Goal: Check status

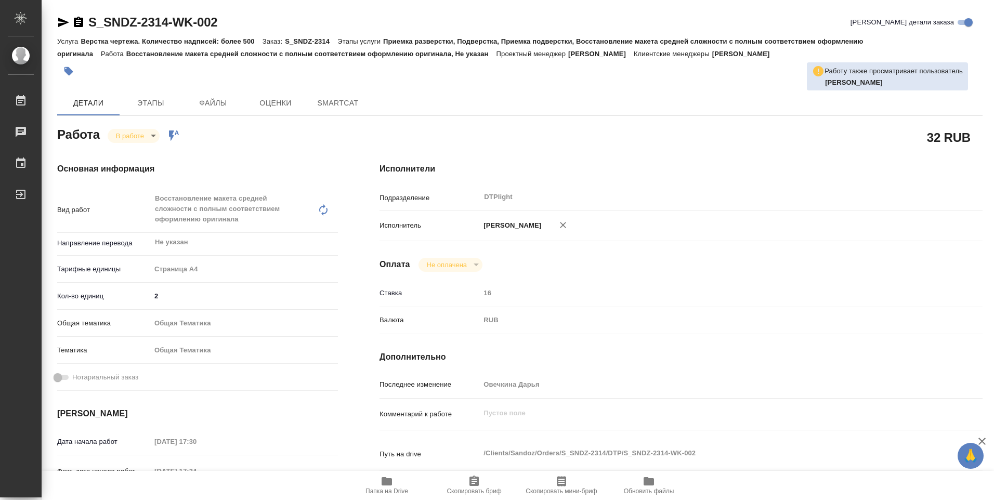
type textarea "x"
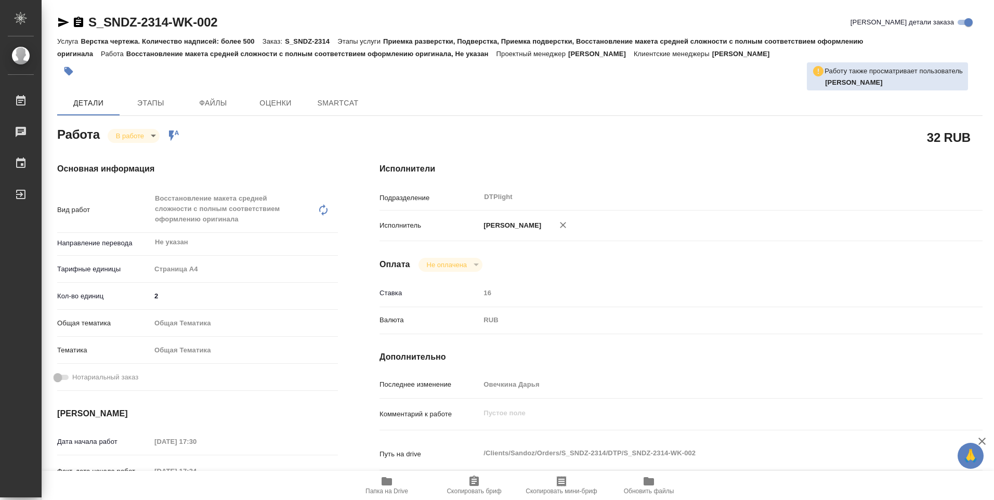
type textarea "x"
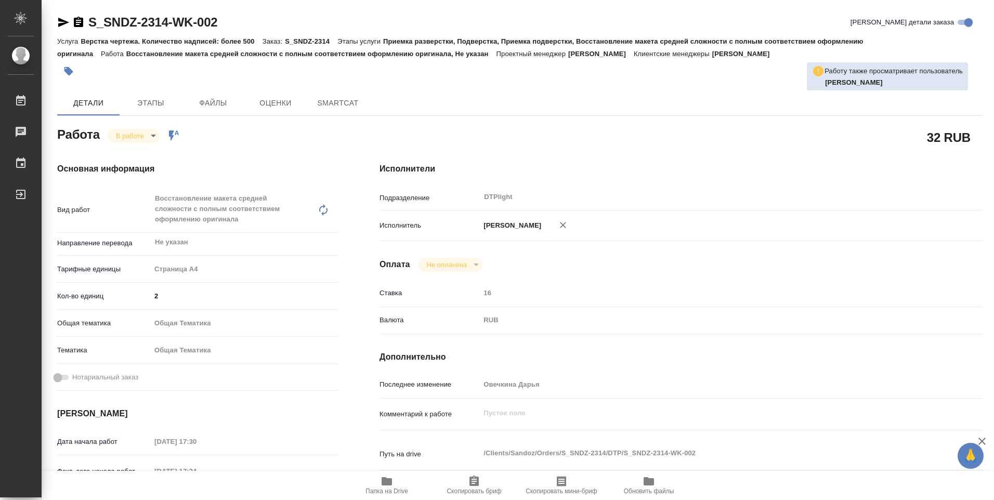
type textarea "x"
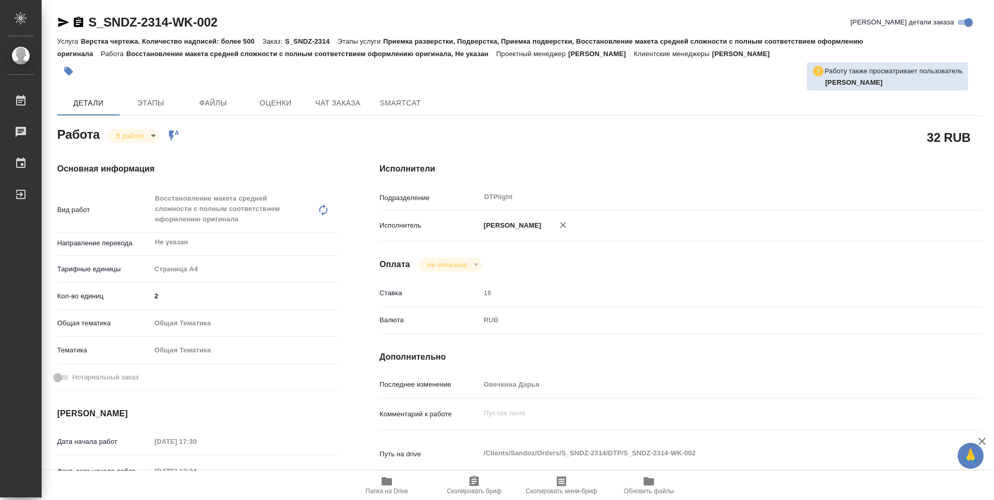
type textarea "x"
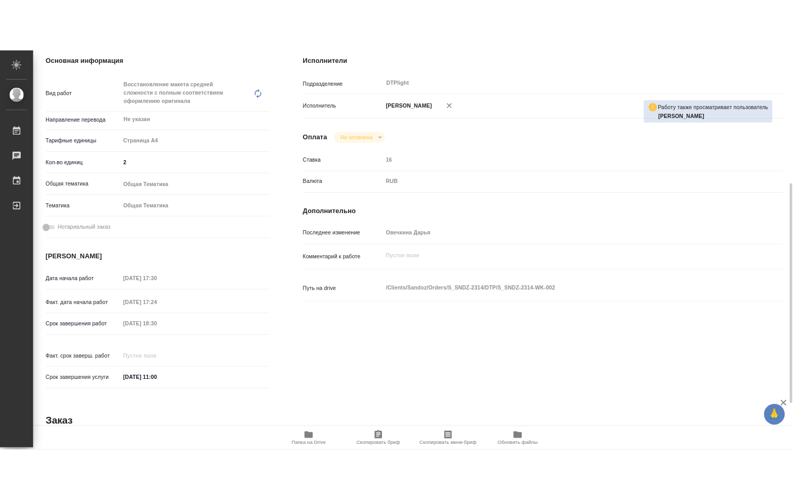
scroll to position [260, 0]
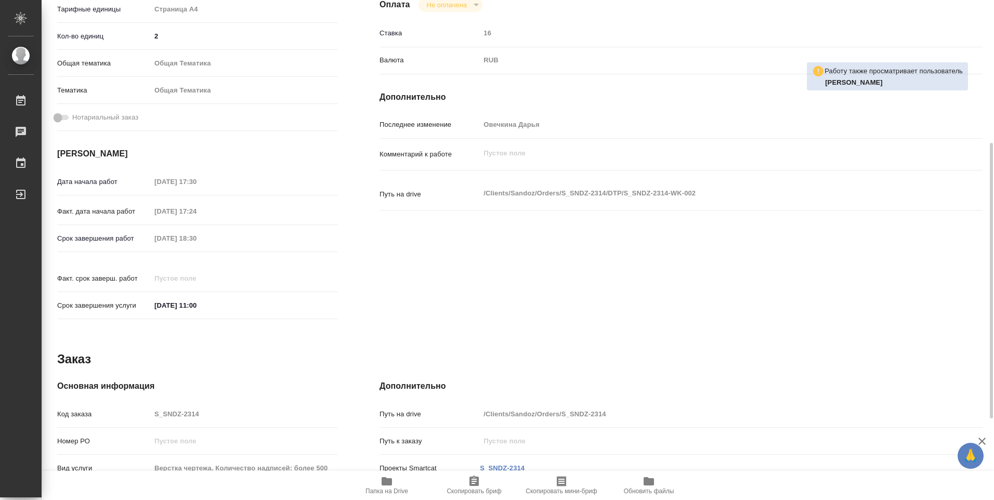
type textarea "x"
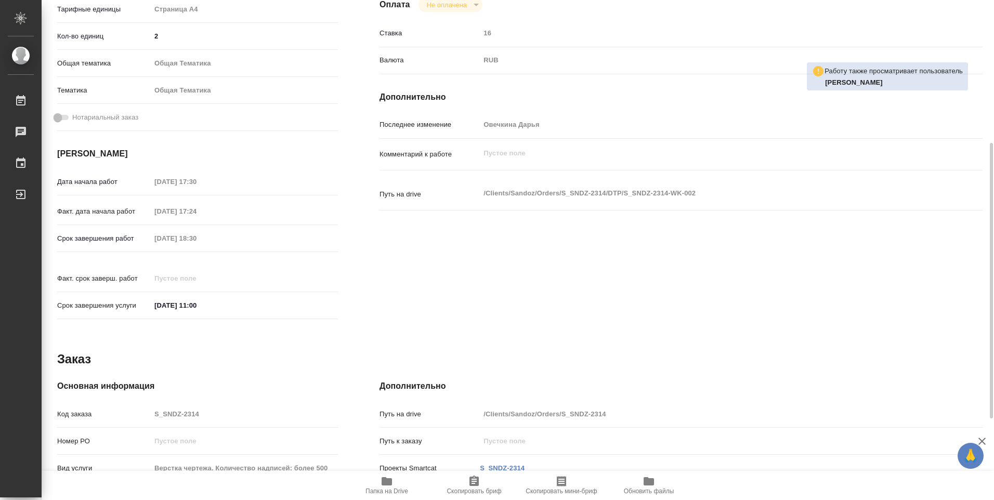
click at [396, 485] on span "Папка на Drive" at bounding box center [386, 485] width 75 height 20
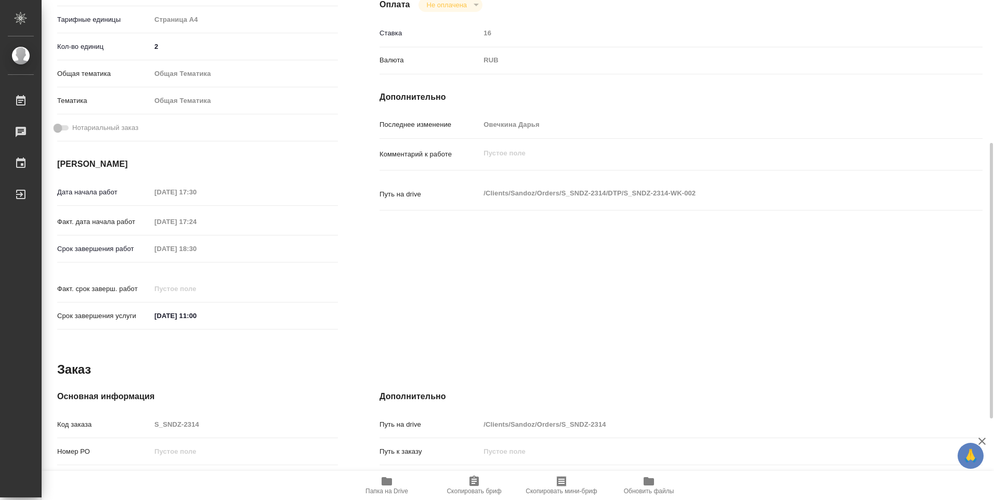
type textarea "x"
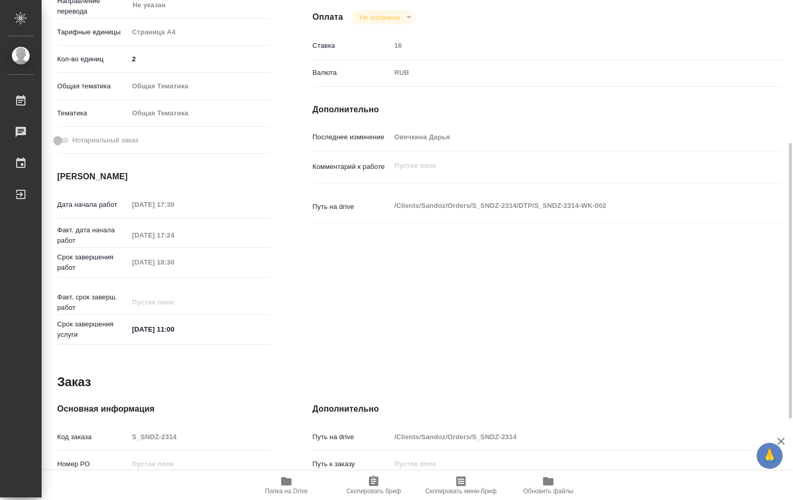
type textarea "x"
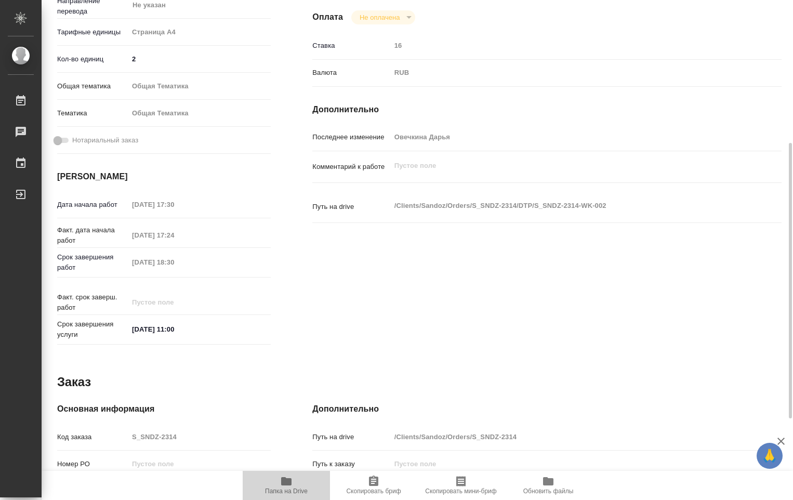
click at [288, 489] on span "Папка на Drive" at bounding box center [286, 491] width 43 height 7
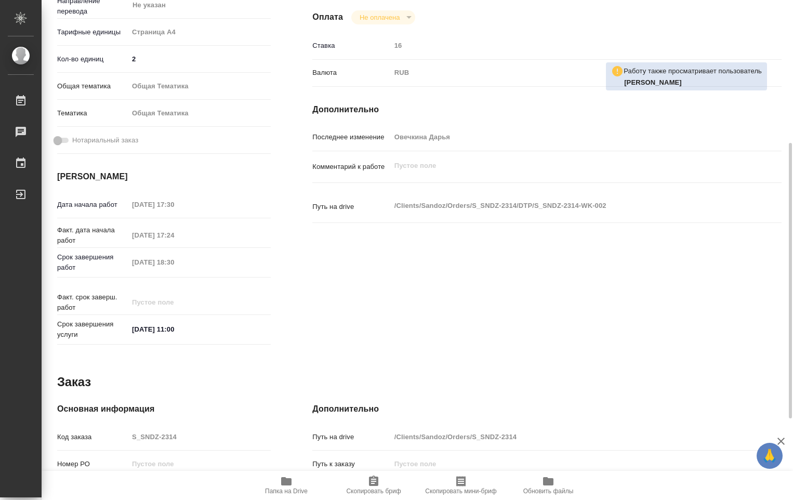
scroll to position [104, 0]
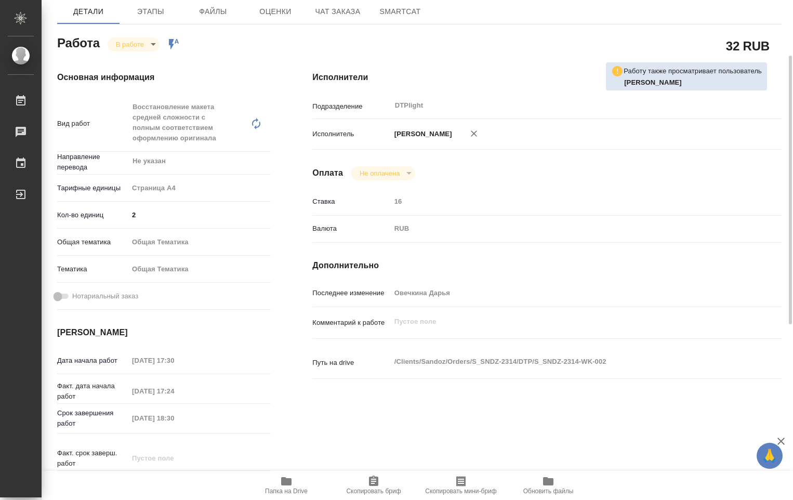
click at [152, 46] on body "🙏 .cls-1 fill:#fff; AWATERA Ovechkina Darya Работы 0 Чаты График Выйти S_SNDZ-2…" at bounding box center [396, 250] width 793 height 500
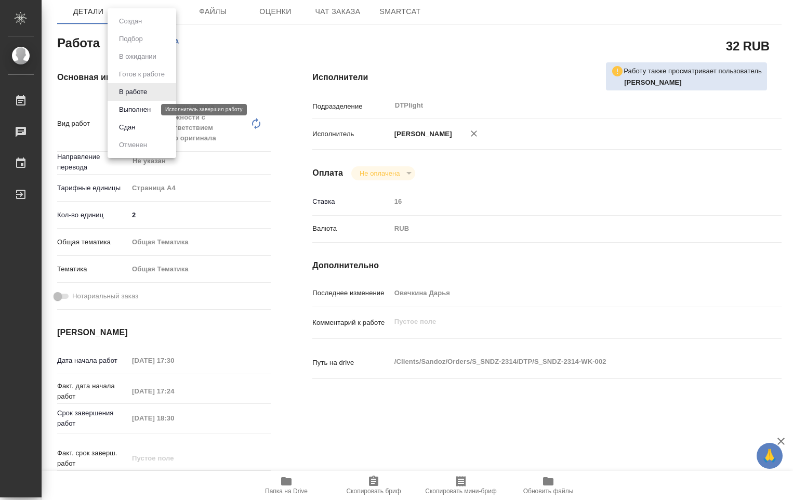
click at [140, 110] on button "Выполнен" at bounding box center [135, 109] width 38 height 11
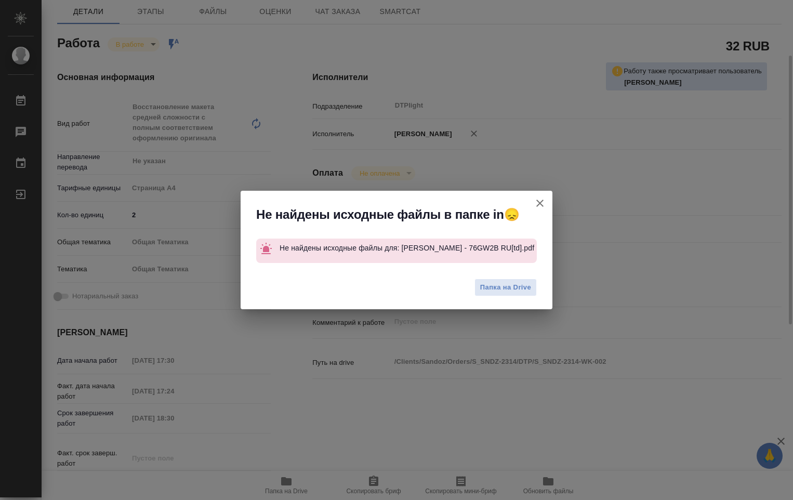
type textarea "x"
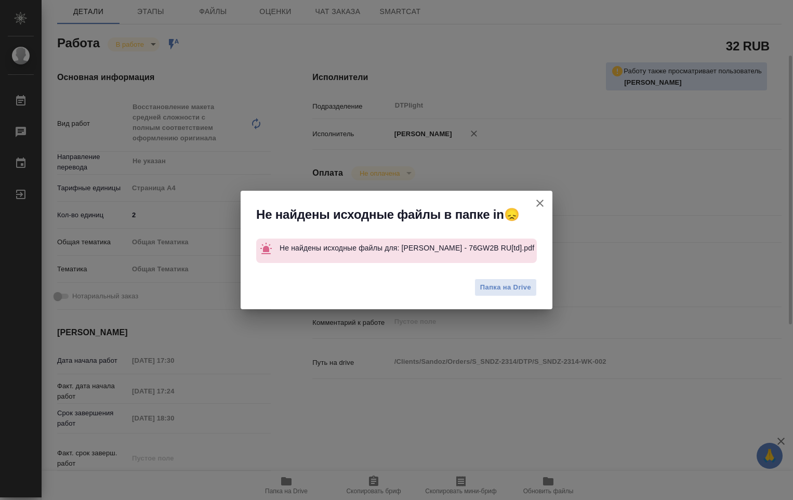
type textarea "x"
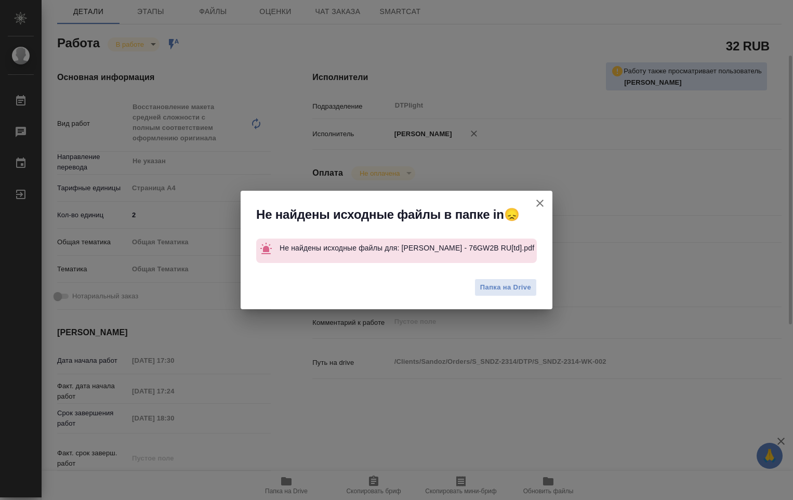
type textarea "x"
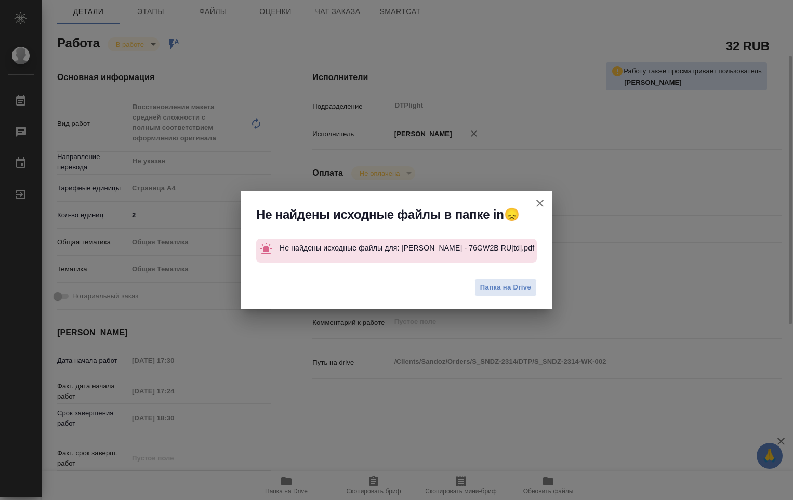
type textarea "x"
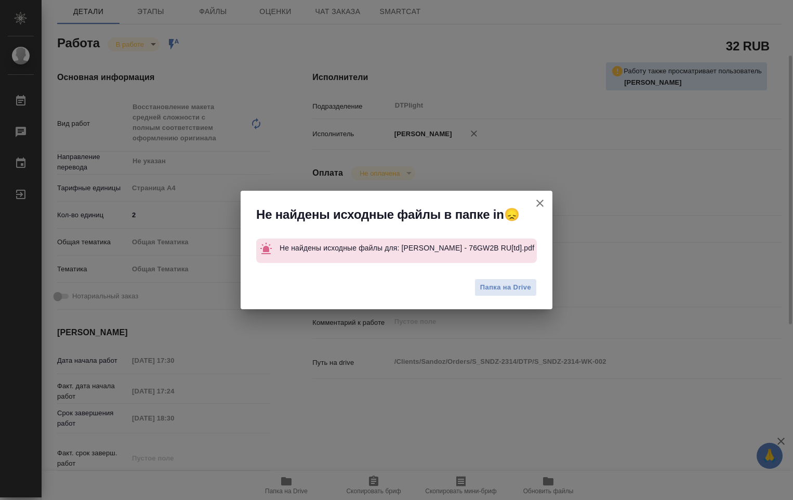
click at [539, 204] on icon "button" at bounding box center [540, 203] width 12 height 12
type textarea "x"
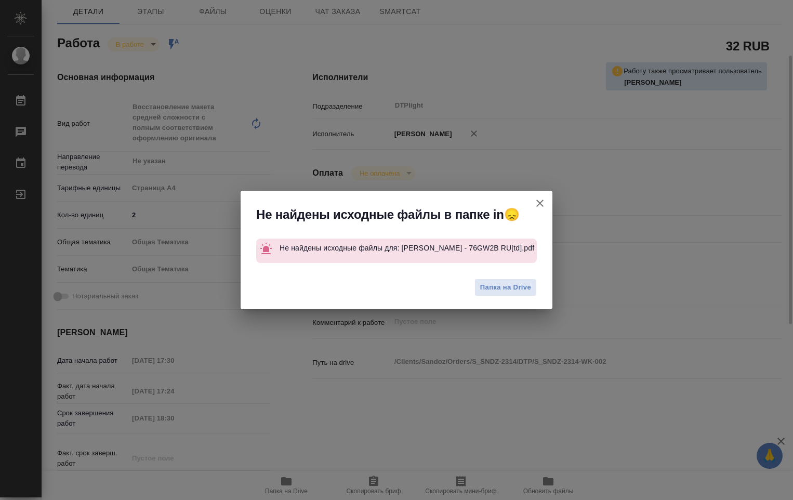
type textarea "x"
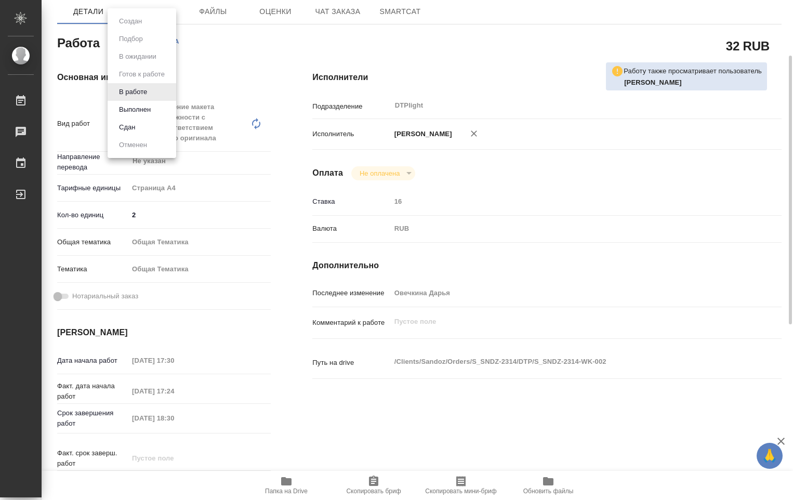
click at [153, 46] on body "🙏 .cls-1 fill:#fff; AWATERA Ovechkina Darya Работы 0 Чаты График Выйти S_SNDZ-2…" at bounding box center [396, 250] width 793 height 500
click at [143, 106] on button "Выполнен" at bounding box center [135, 109] width 38 height 11
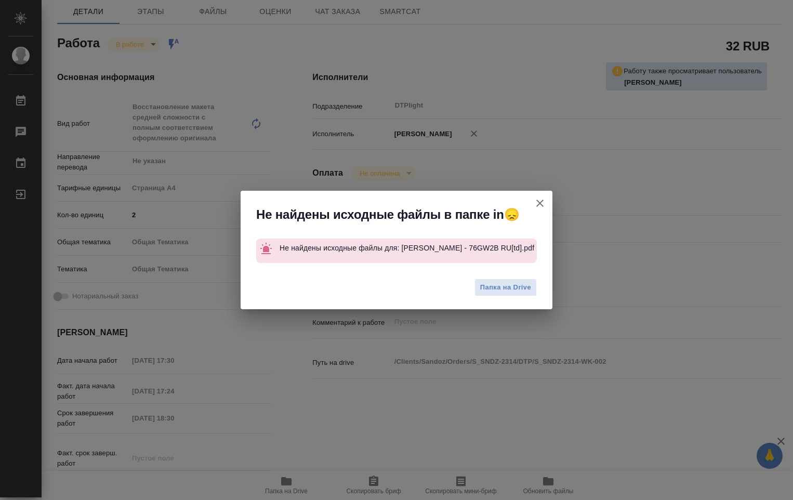
type textarea "x"
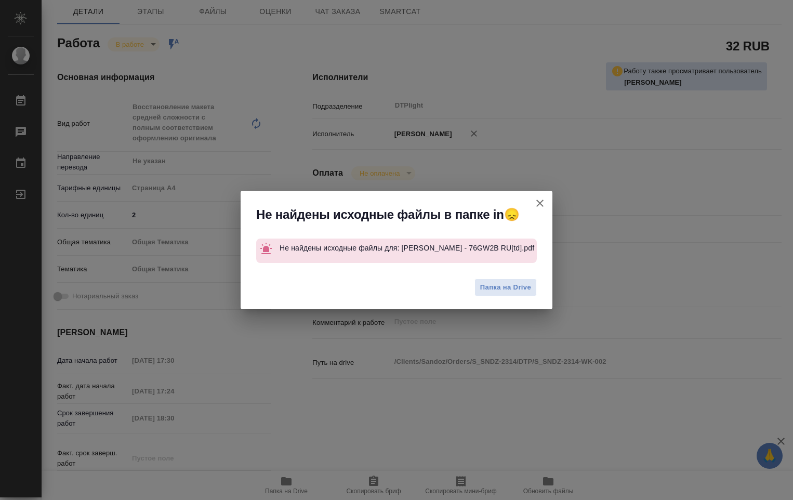
type textarea "x"
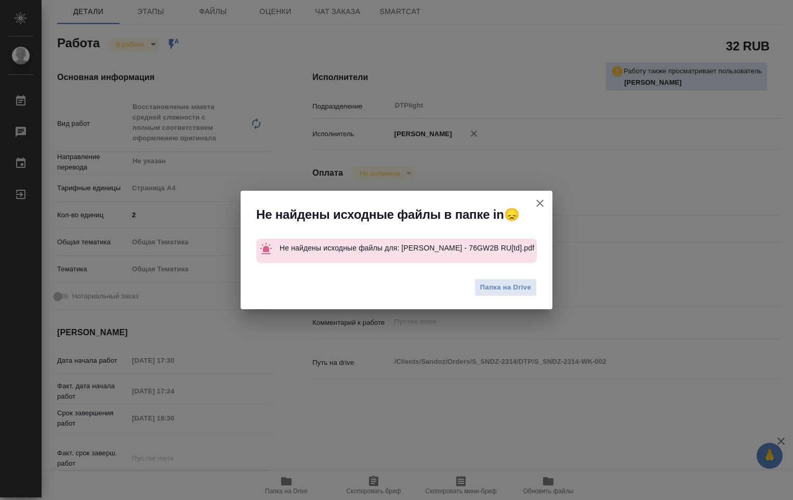
type textarea "x"
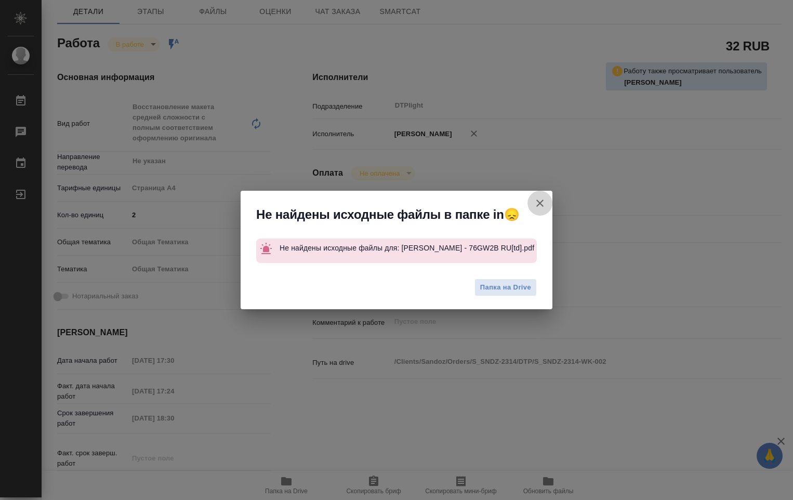
click at [541, 200] on icon "button" at bounding box center [540, 203] width 7 height 7
type textarea "x"
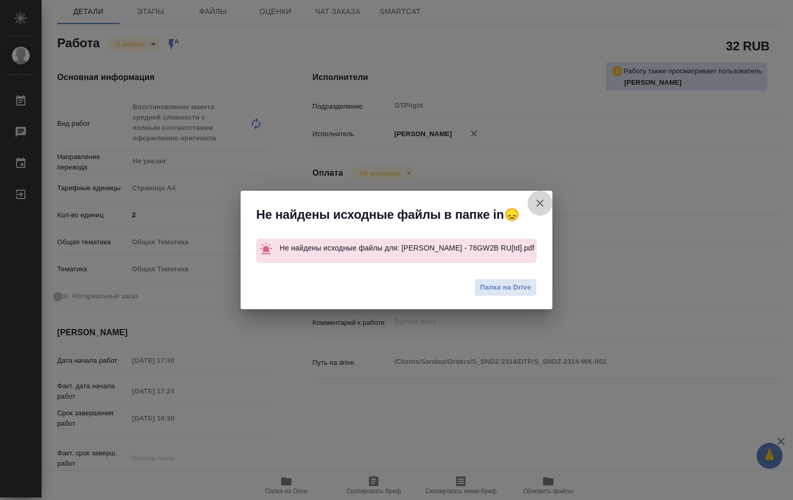
type textarea "x"
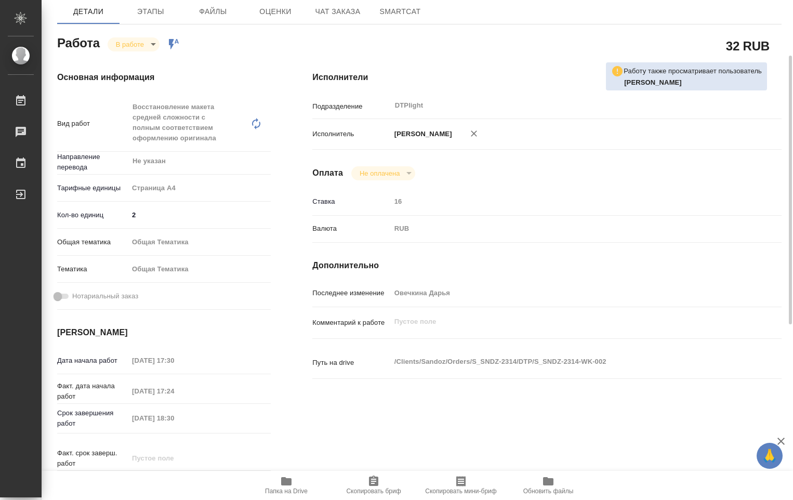
type textarea "x"
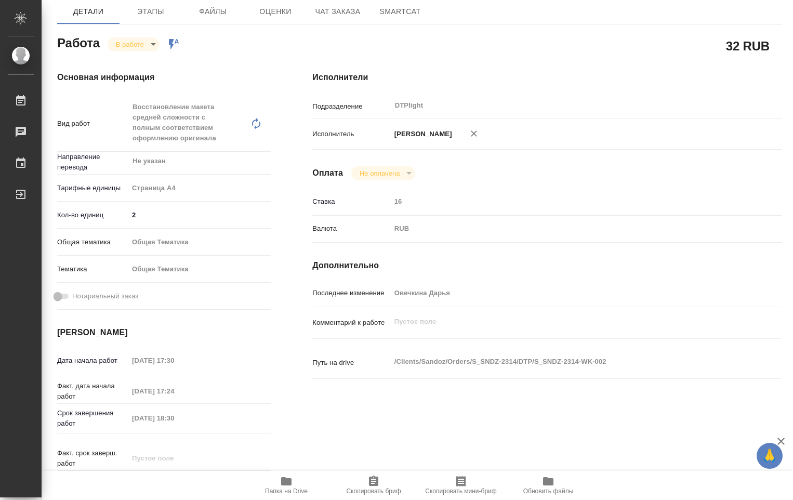
click at [153, 40] on body "🙏 .cls-1 fill:#fff; AWATERA Ovechkina Darya Работы 0 Чаты График Выйти S_SNDZ-2…" at bounding box center [396, 250] width 793 height 500
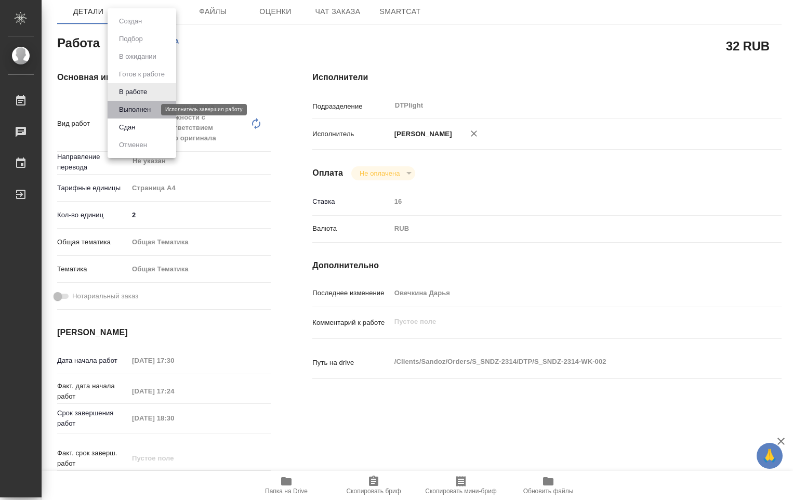
click at [140, 108] on button "Выполнен" at bounding box center [135, 109] width 38 height 11
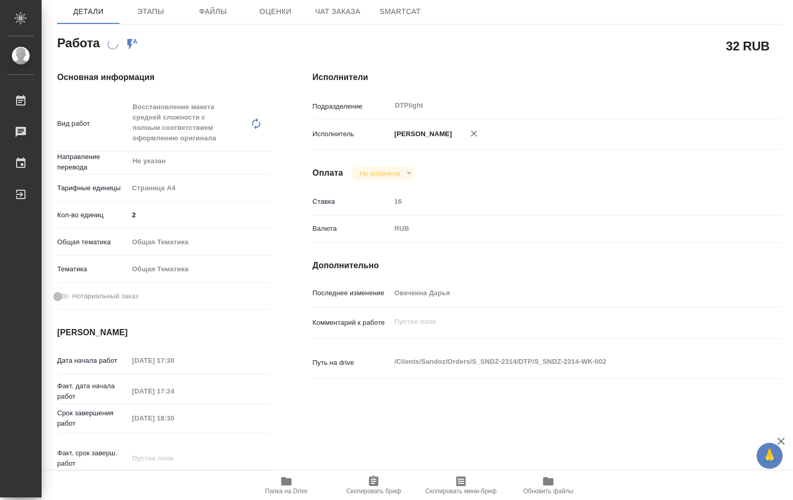
scroll to position [0, 0]
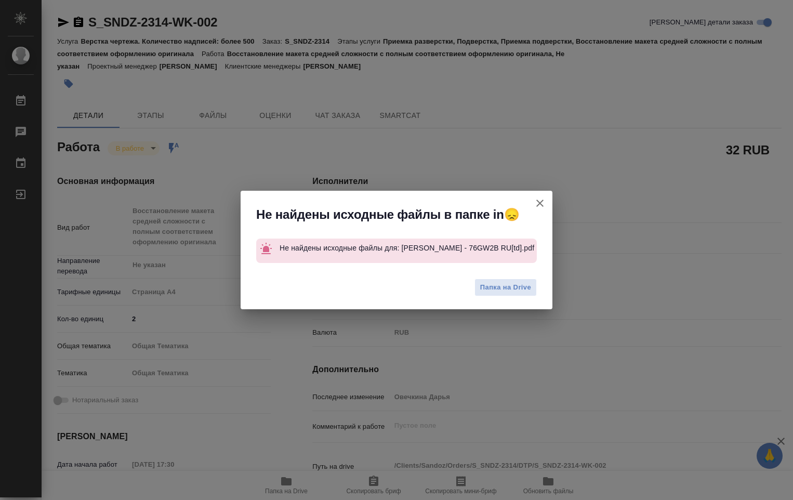
type textarea "x"
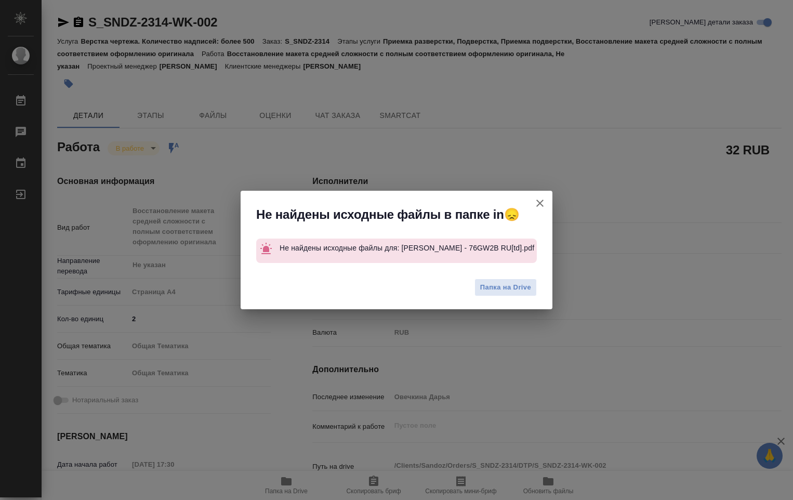
type textarea "x"
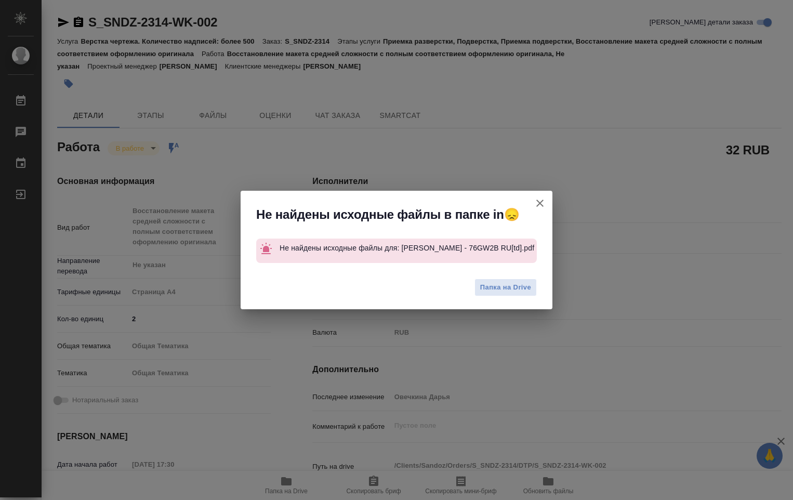
type textarea "x"
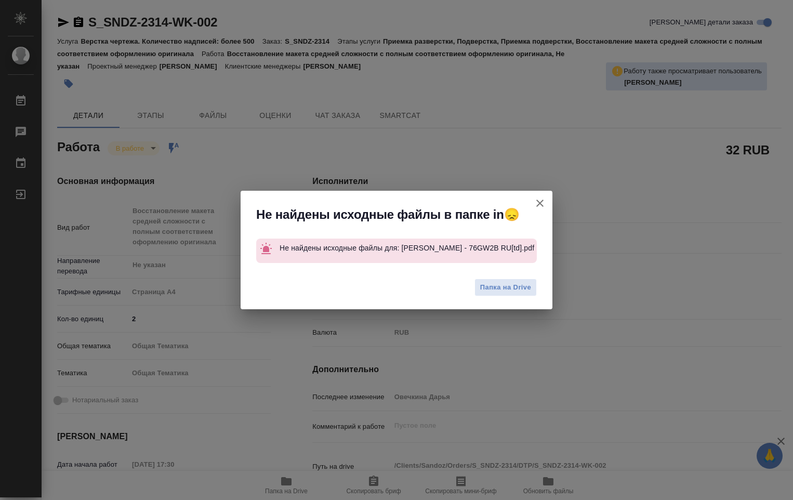
click at [538, 200] on icon "button" at bounding box center [540, 203] width 12 height 12
type textarea "x"
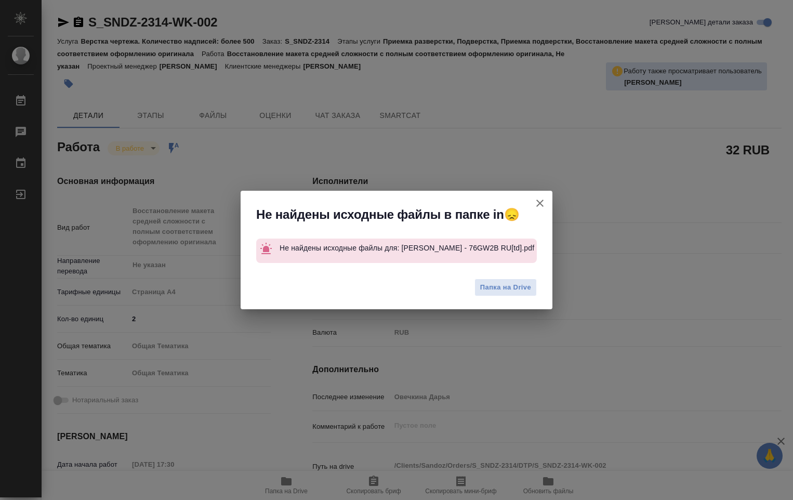
type textarea "x"
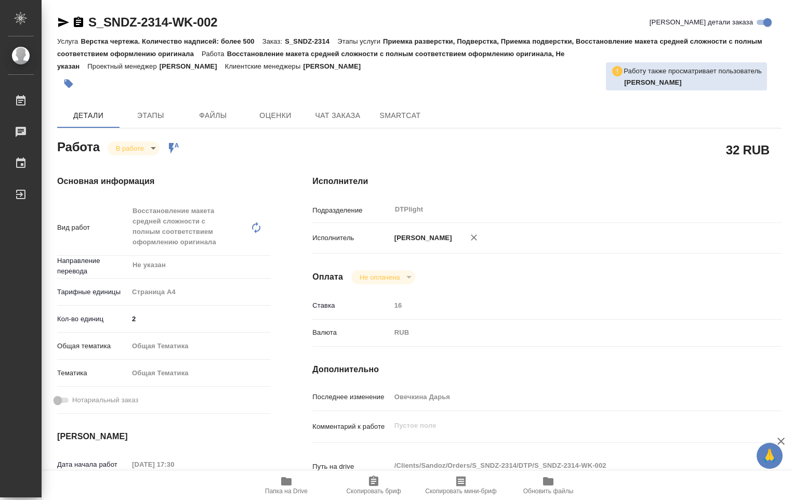
type textarea "x"
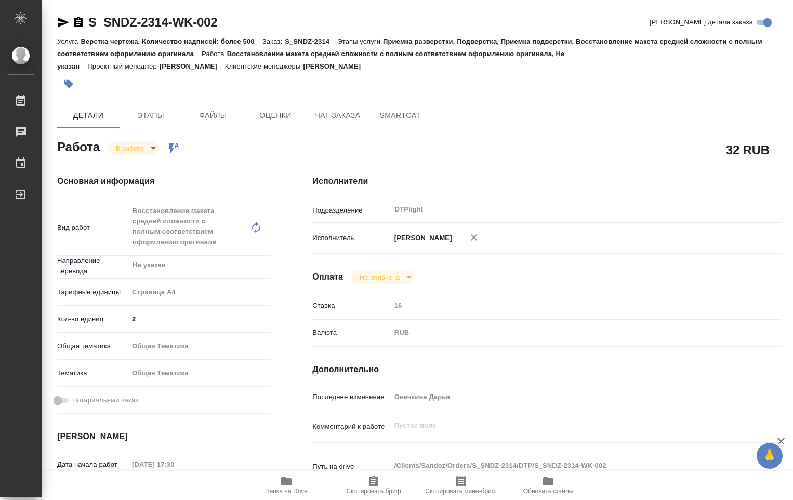
type textarea "x"
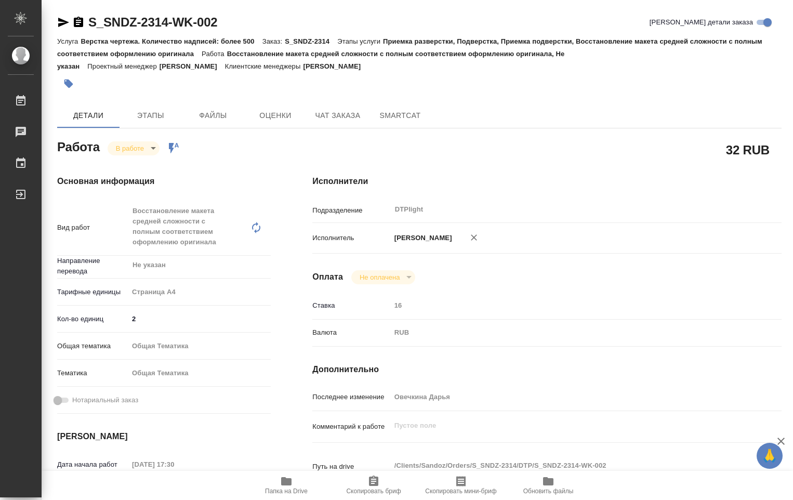
type textarea "x"
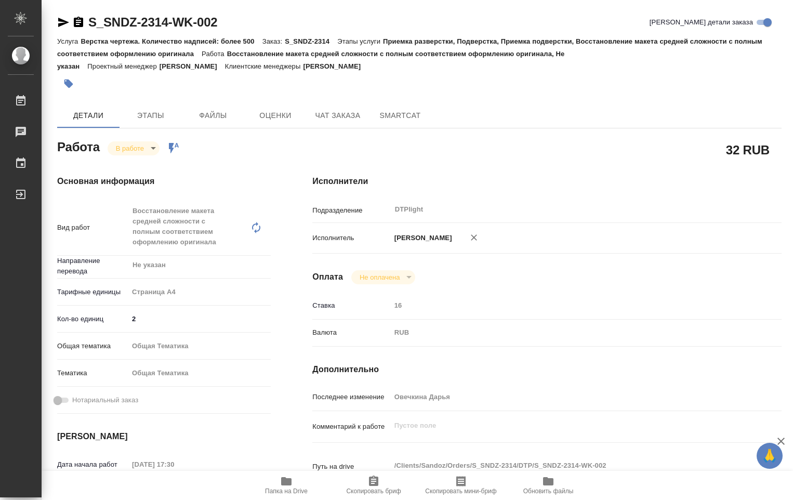
type textarea "x"
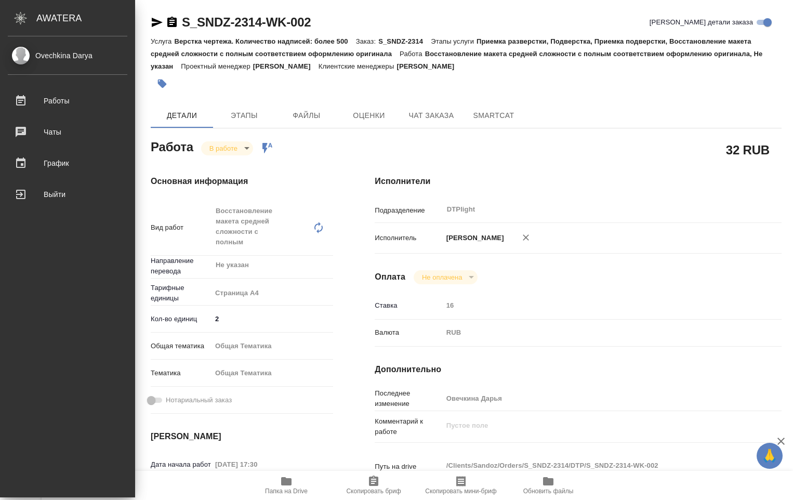
type textarea "x"
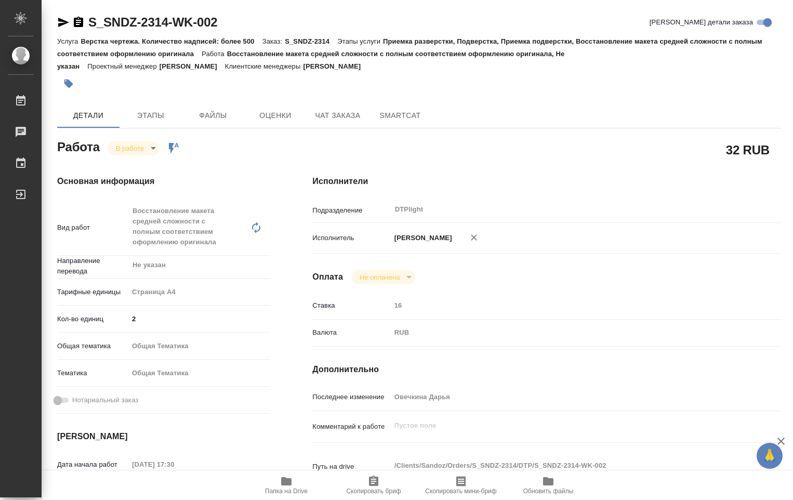
type textarea "x"
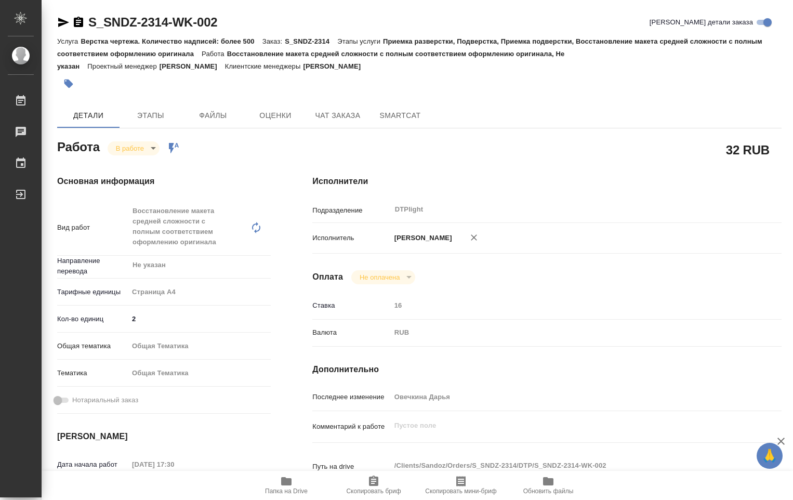
type textarea "x"
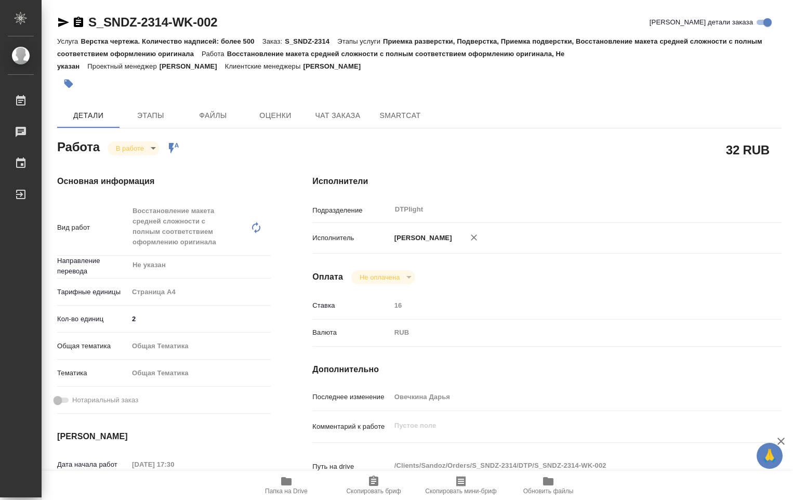
type textarea "x"
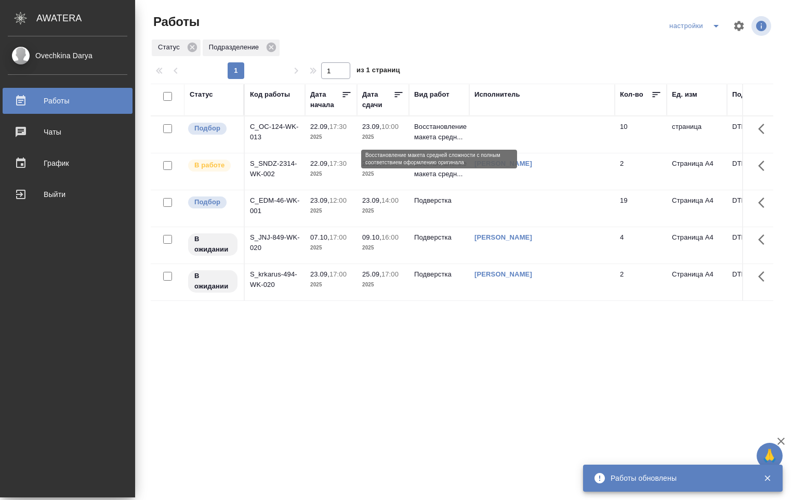
click at [446, 137] on p "Восстановление макета средн..." at bounding box center [439, 132] width 50 height 21
click at [446, 136] on p "Восстановление макета средн..." at bounding box center [439, 132] width 50 height 21
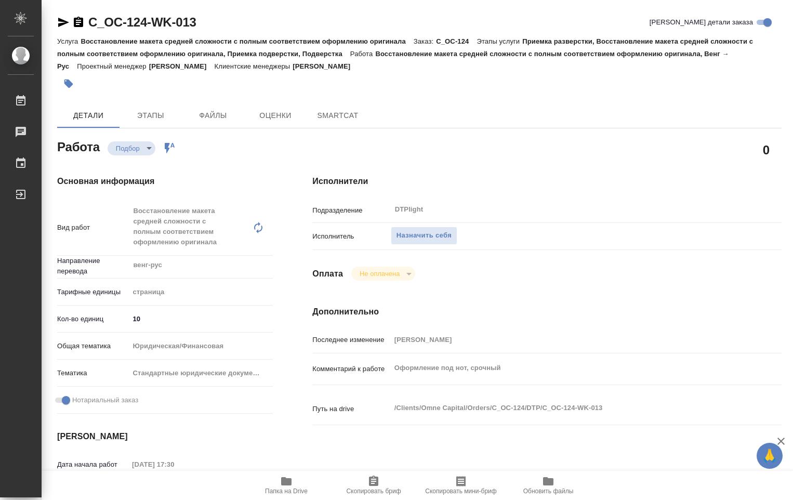
type textarea "x"
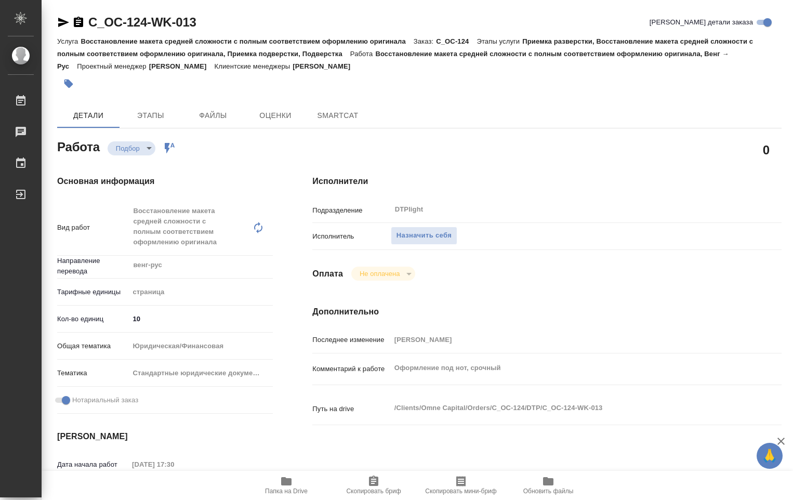
type textarea "x"
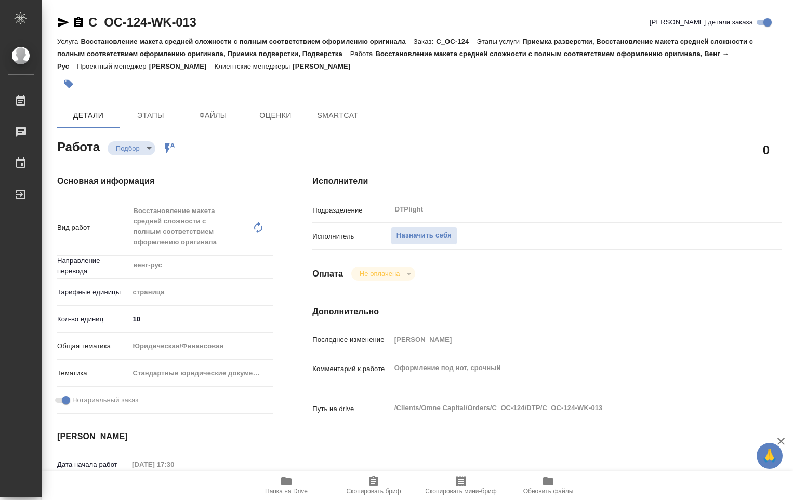
type textarea "x"
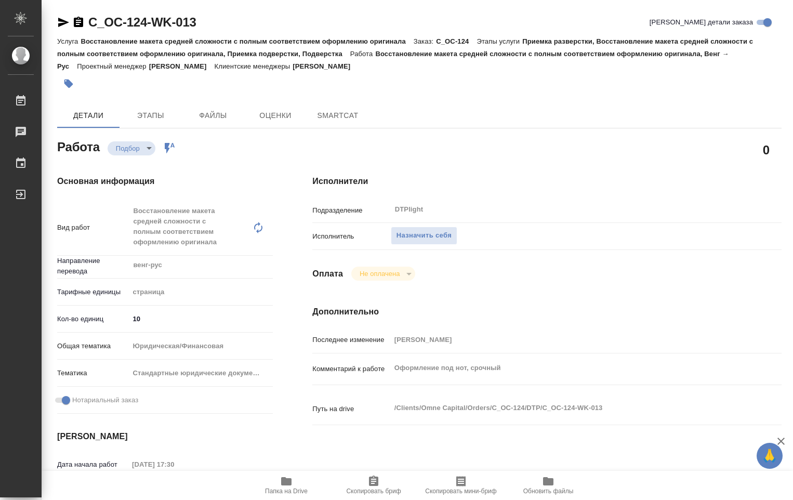
type textarea "x"
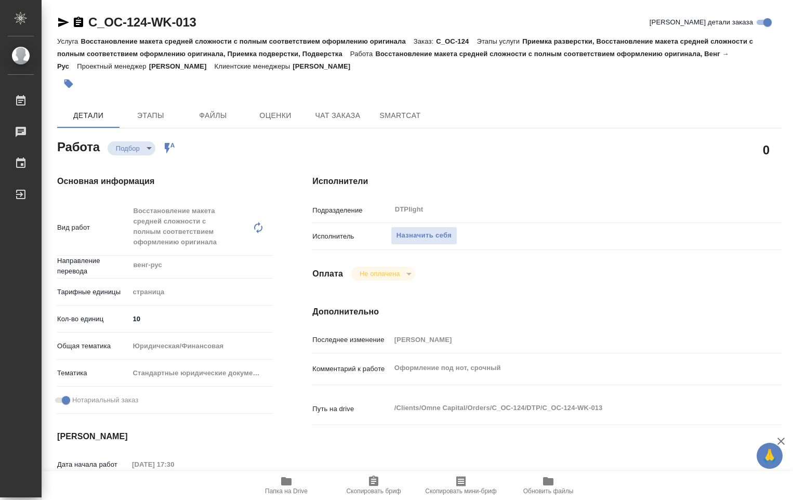
type textarea "x"
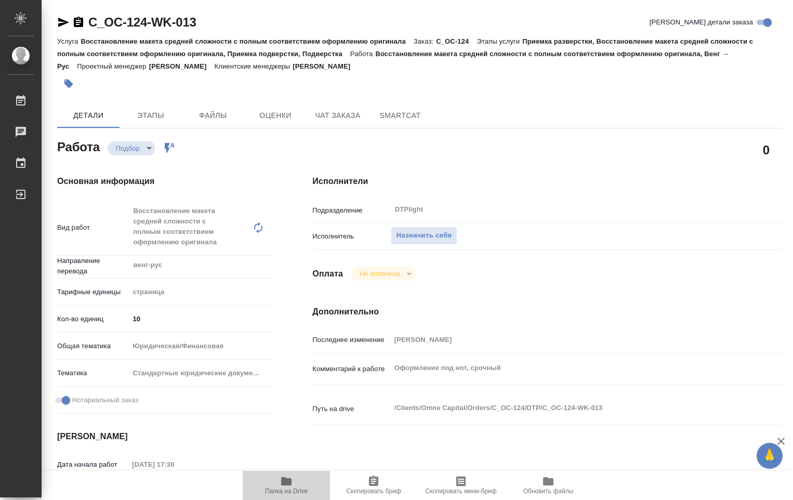
click at [288, 488] on span "Папка на Drive" at bounding box center [286, 491] width 43 height 7
type textarea "x"
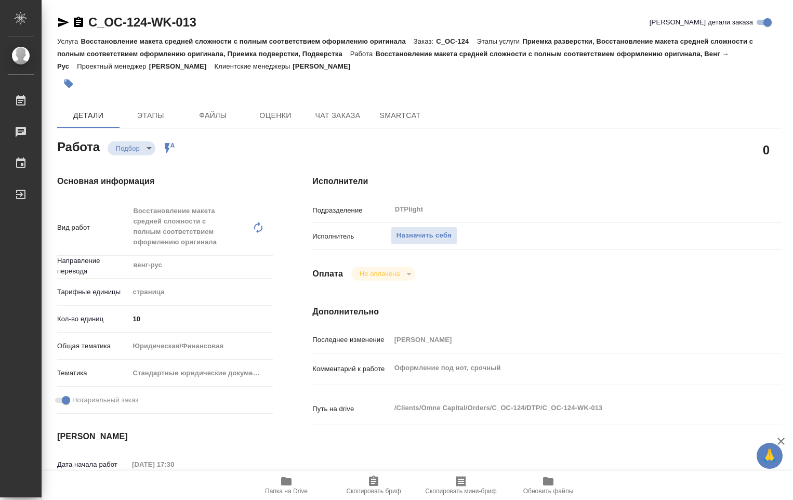
type textarea "x"
